Goal: Transaction & Acquisition: Purchase product/service

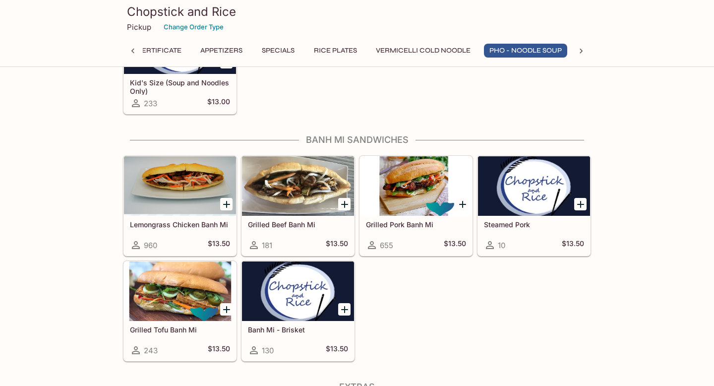
scroll to position [1644, 0]
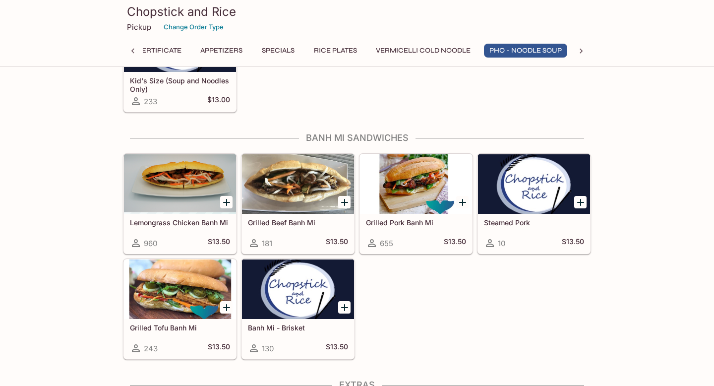
click at [299, 325] on h5 "Banh Mi - Brisket" at bounding box center [298, 327] width 100 height 8
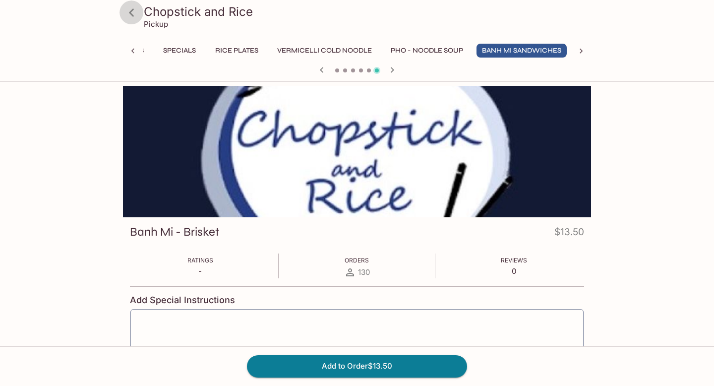
click at [130, 14] on icon at bounding box center [131, 12] width 17 height 17
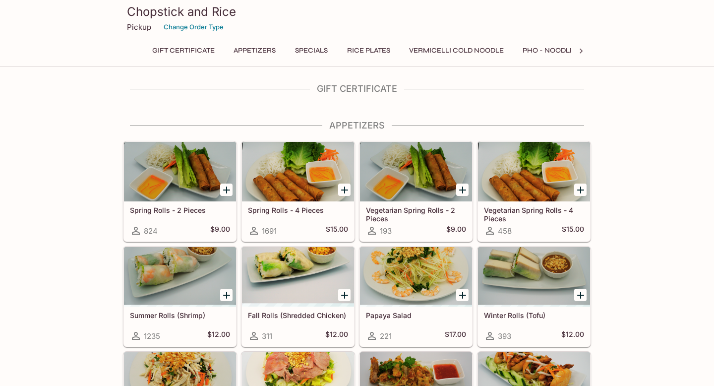
scroll to position [0, 0]
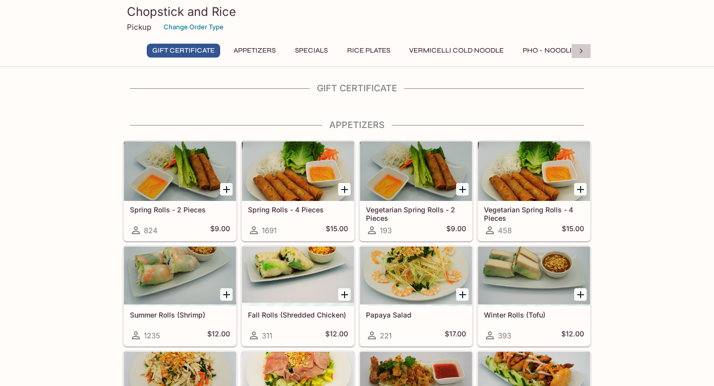
click at [585, 50] on icon at bounding box center [582, 51] width 10 height 10
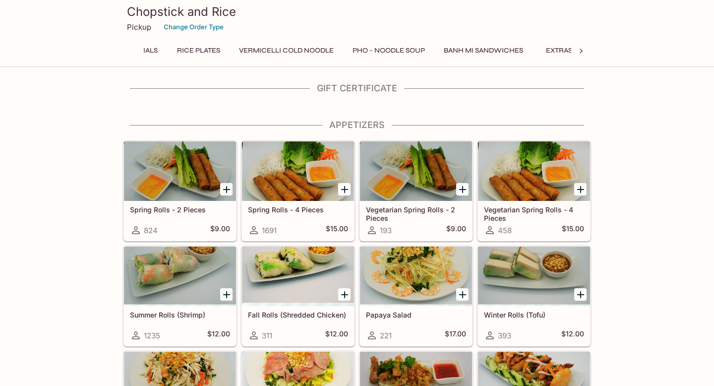
scroll to position [0, 290]
click at [382, 46] on button "Banh Mi Sandwiches" at bounding box center [368, 51] width 90 height 14
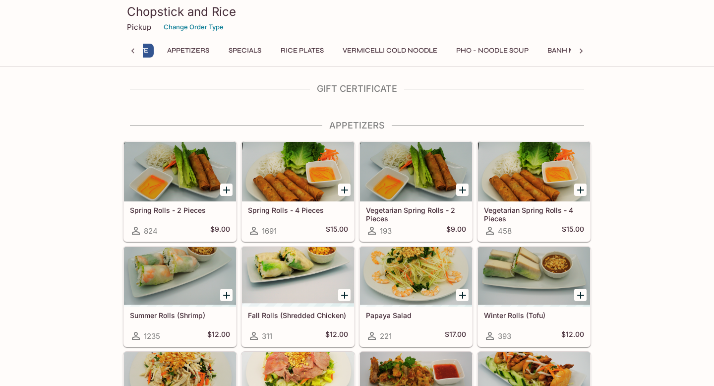
scroll to position [0, 4]
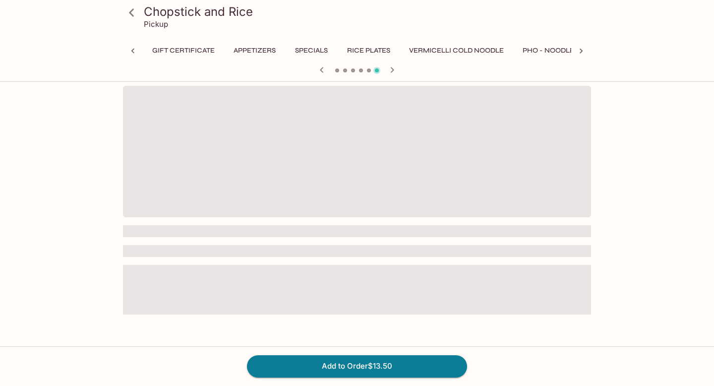
scroll to position [0, 132]
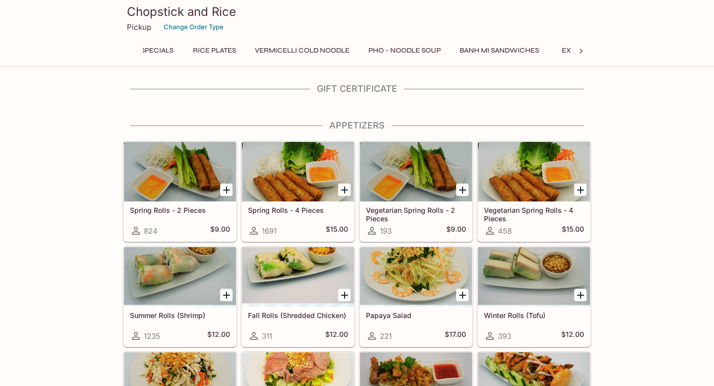
scroll to position [0, 290]
click at [377, 47] on button "Banh Mi Sandwiches" at bounding box center [368, 51] width 90 height 14
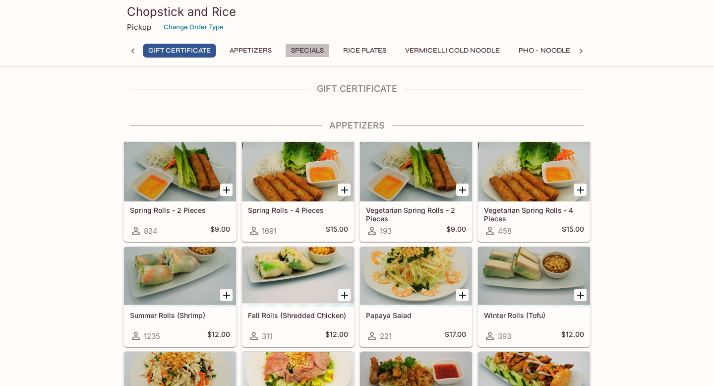
click at [305, 49] on button "Specials" at bounding box center [307, 51] width 45 height 14
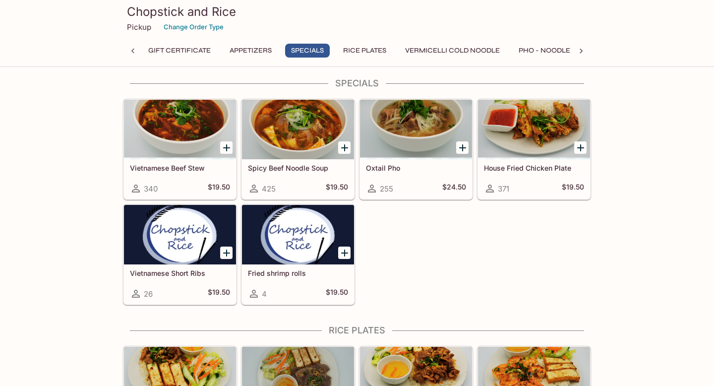
scroll to position [398, 0]
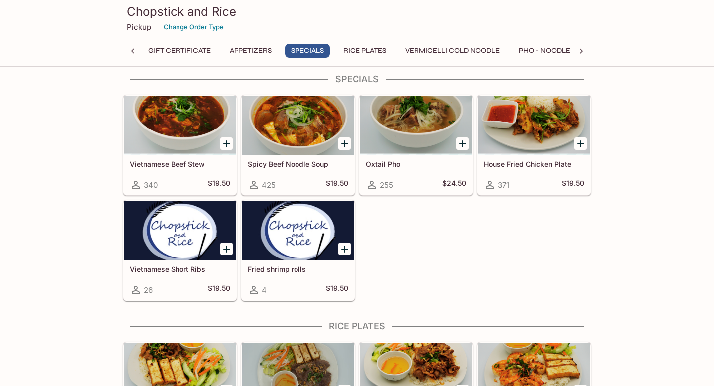
click at [456, 25] on div "Pickup Change Order Type" at bounding box center [357, 26] width 460 height 15
click at [538, 52] on button "Pho - Noodle Soup" at bounding box center [555, 51] width 83 height 14
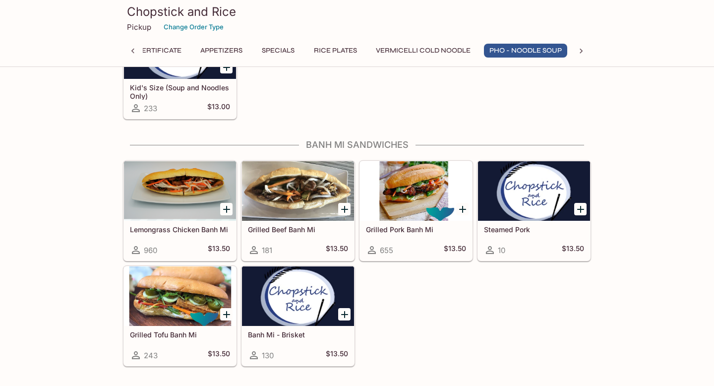
scroll to position [1634, 0]
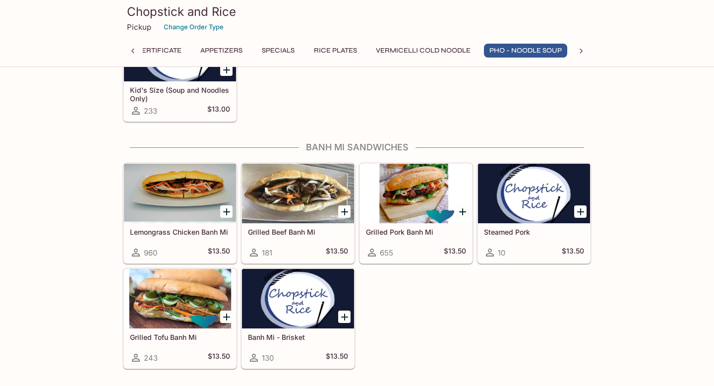
click at [407, 193] on div at bounding box center [416, 194] width 112 height 60
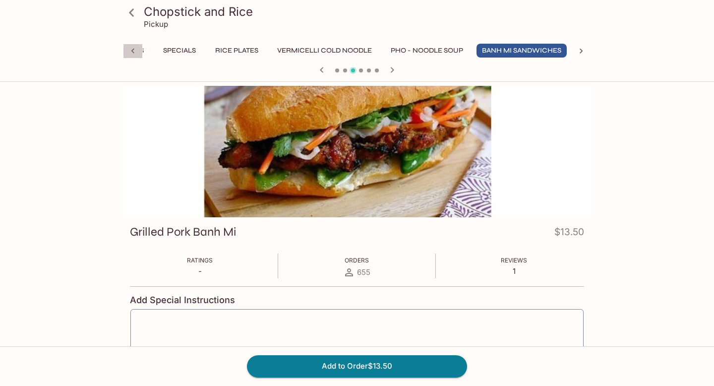
click at [130, 51] on icon at bounding box center [133, 51] width 10 height 10
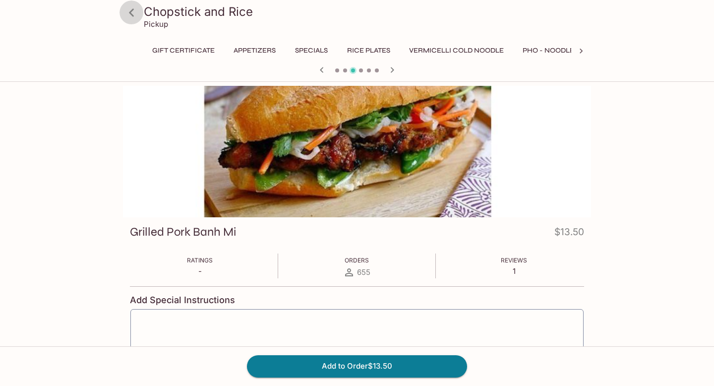
click at [131, 14] on icon at bounding box center [131, 12] width 5 height 8
